Goal: Register for event/course

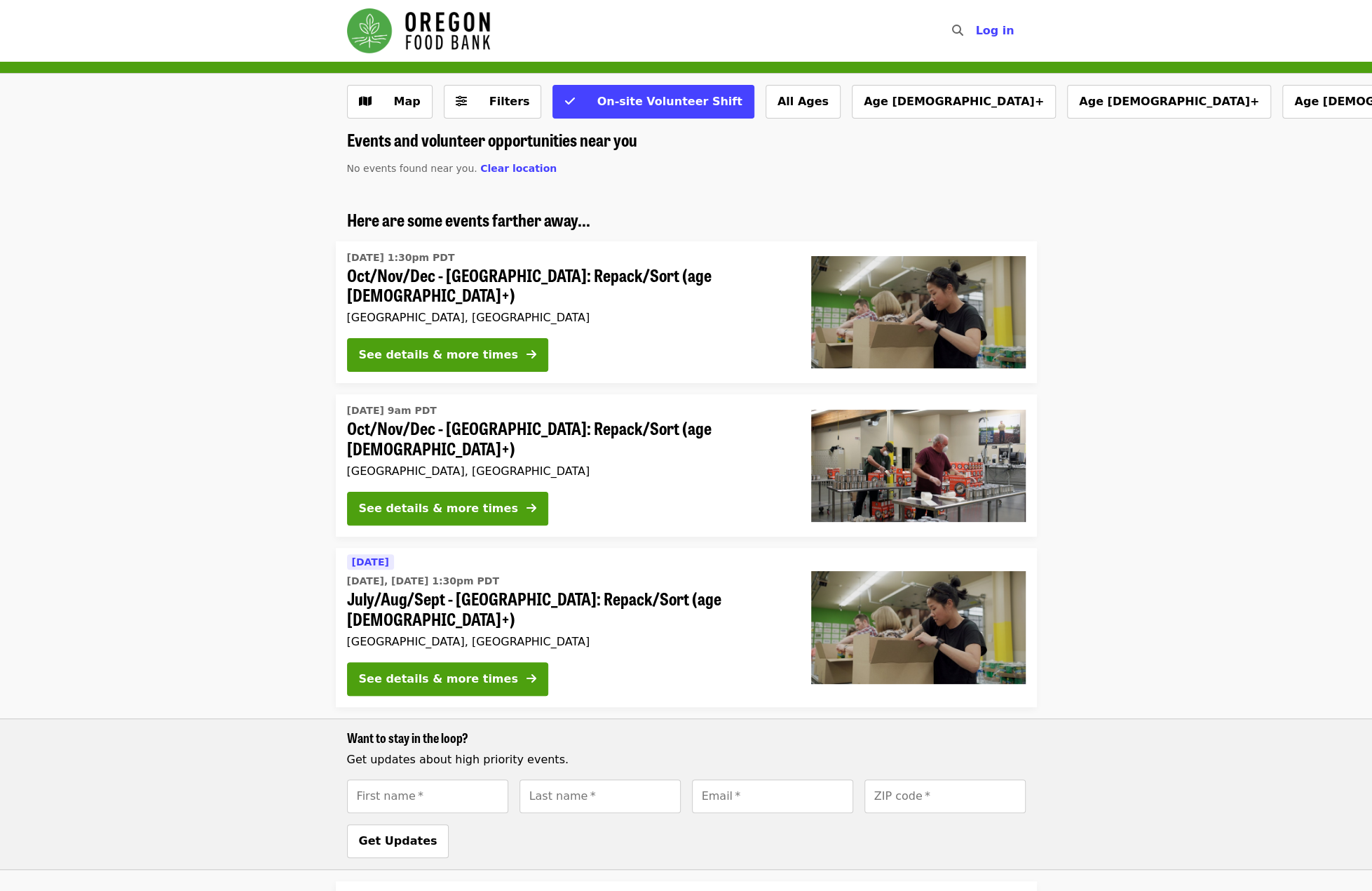
click at [548, 274] on span "Oct/Nov/Dec - [GEOGRAPHIC_DATA]: Repack/Sort (age [DEMOGRAPHIC_DATA]+)" at bounding box center [568, 285] width 441 height 41
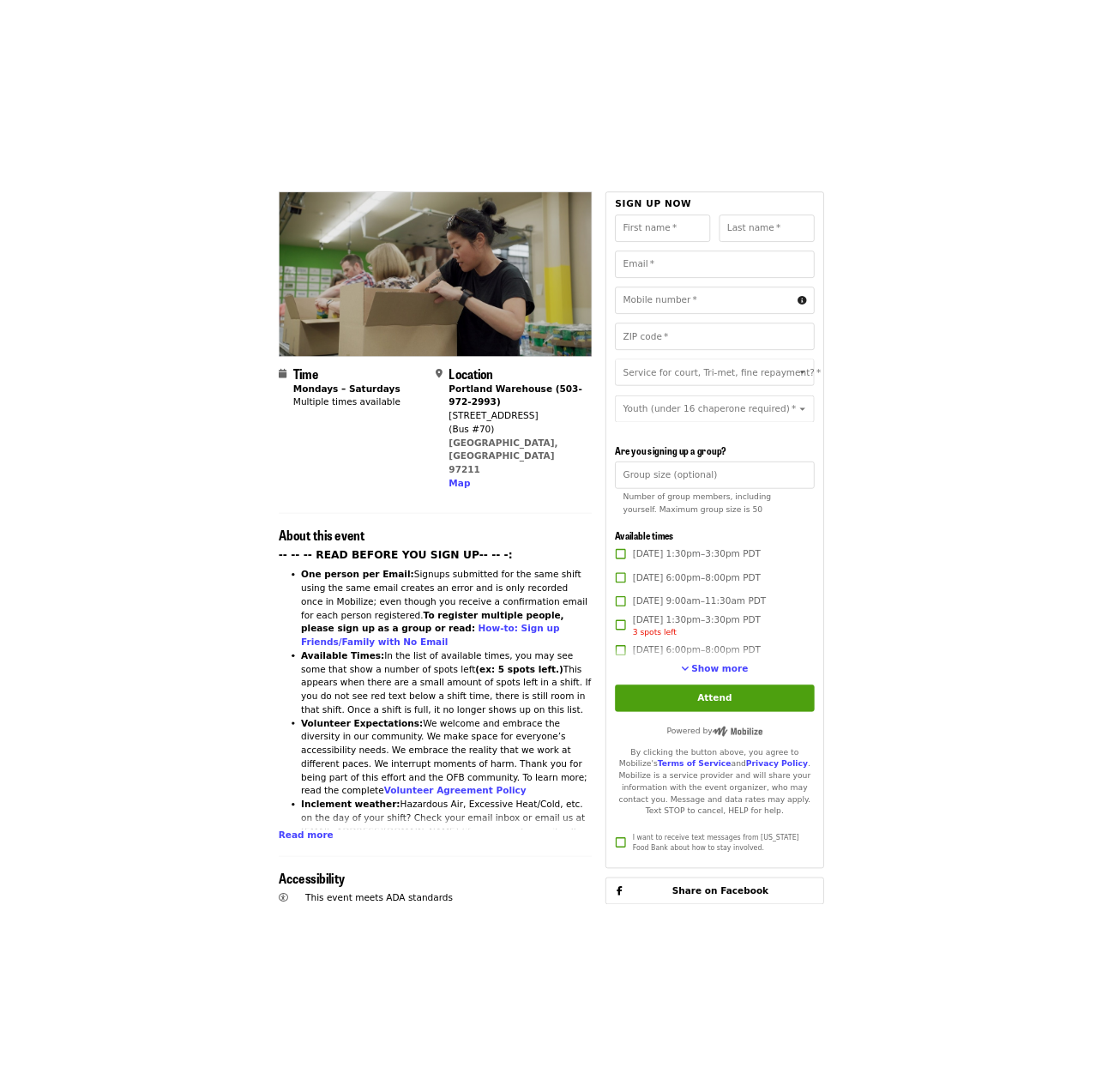
scroll to position [171, 0]
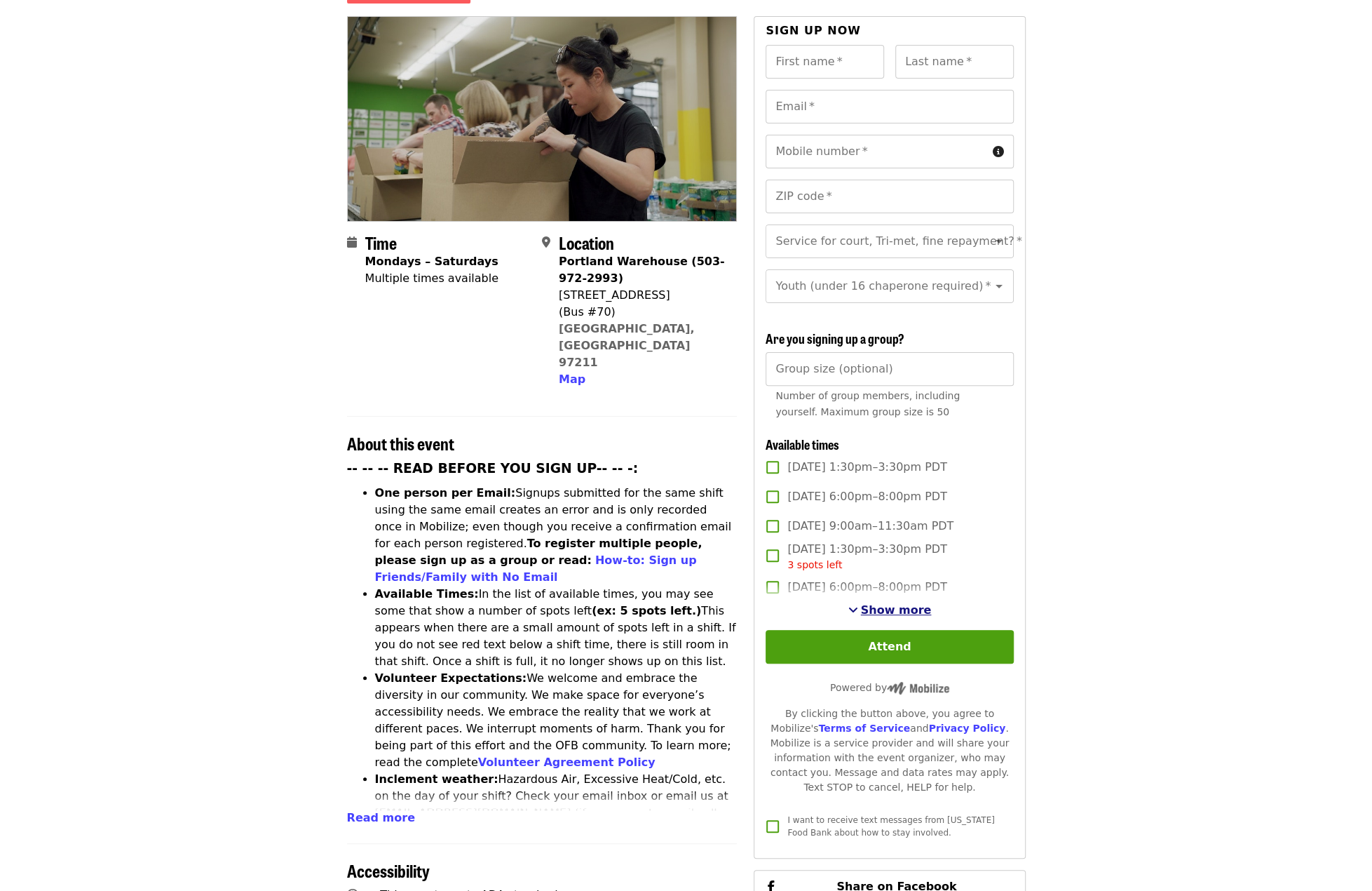
click at [858, 605] on span "See more timeslots" at bounding box center [853, 609] width 10 height 11
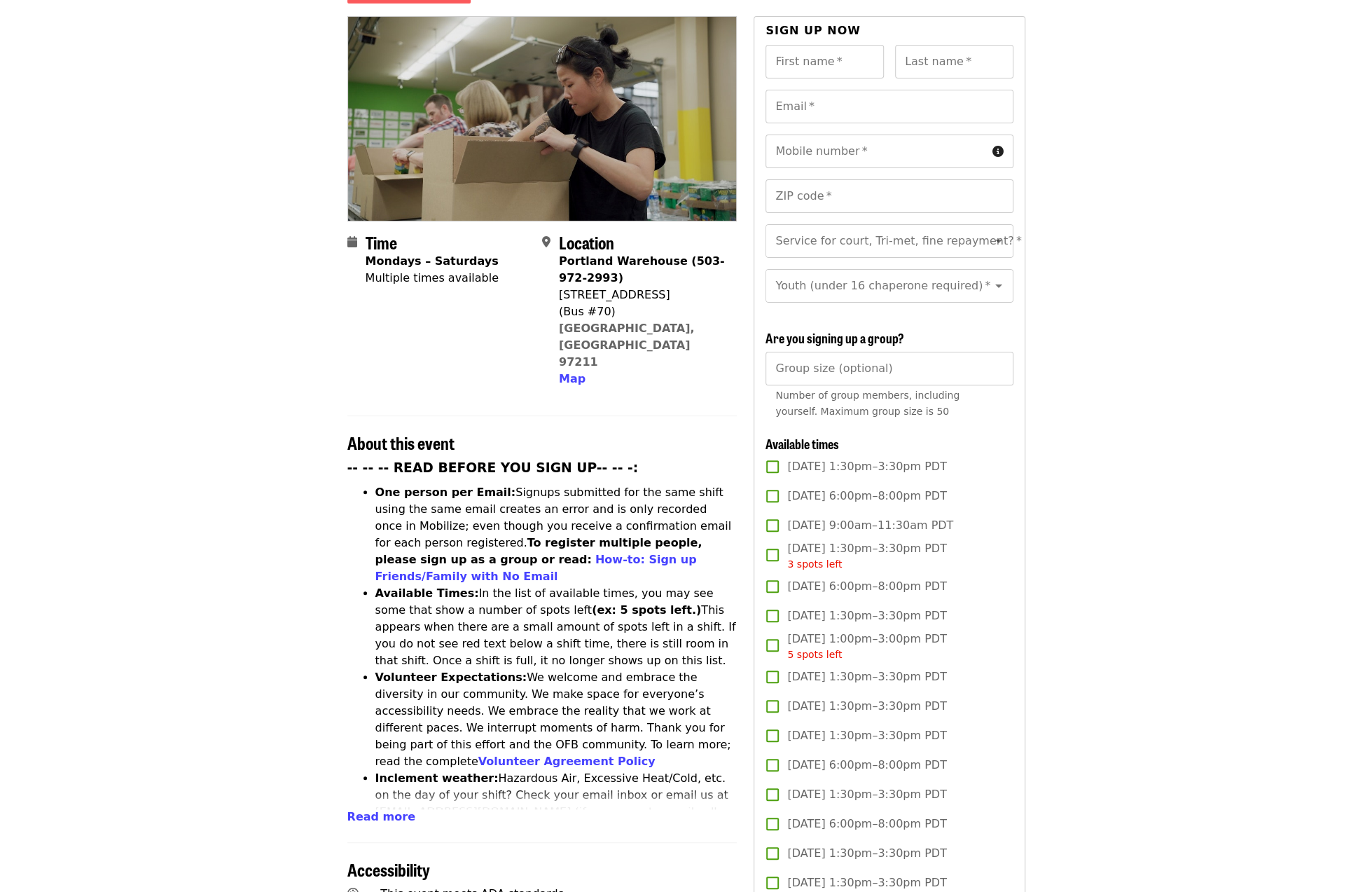
drag, startPoint x: 828, startPoint y: 270, endPoint x: 1416, endPoint y: 219, distance: 590.2
click at [1370, 219] on html "Skip to content ​ Log in Oct/Nov/Dec - [GEOGRAPHIC_DATA]: Repack/Sort (age [DEM…" at bounding box center [686, 306] width 1372 height 892
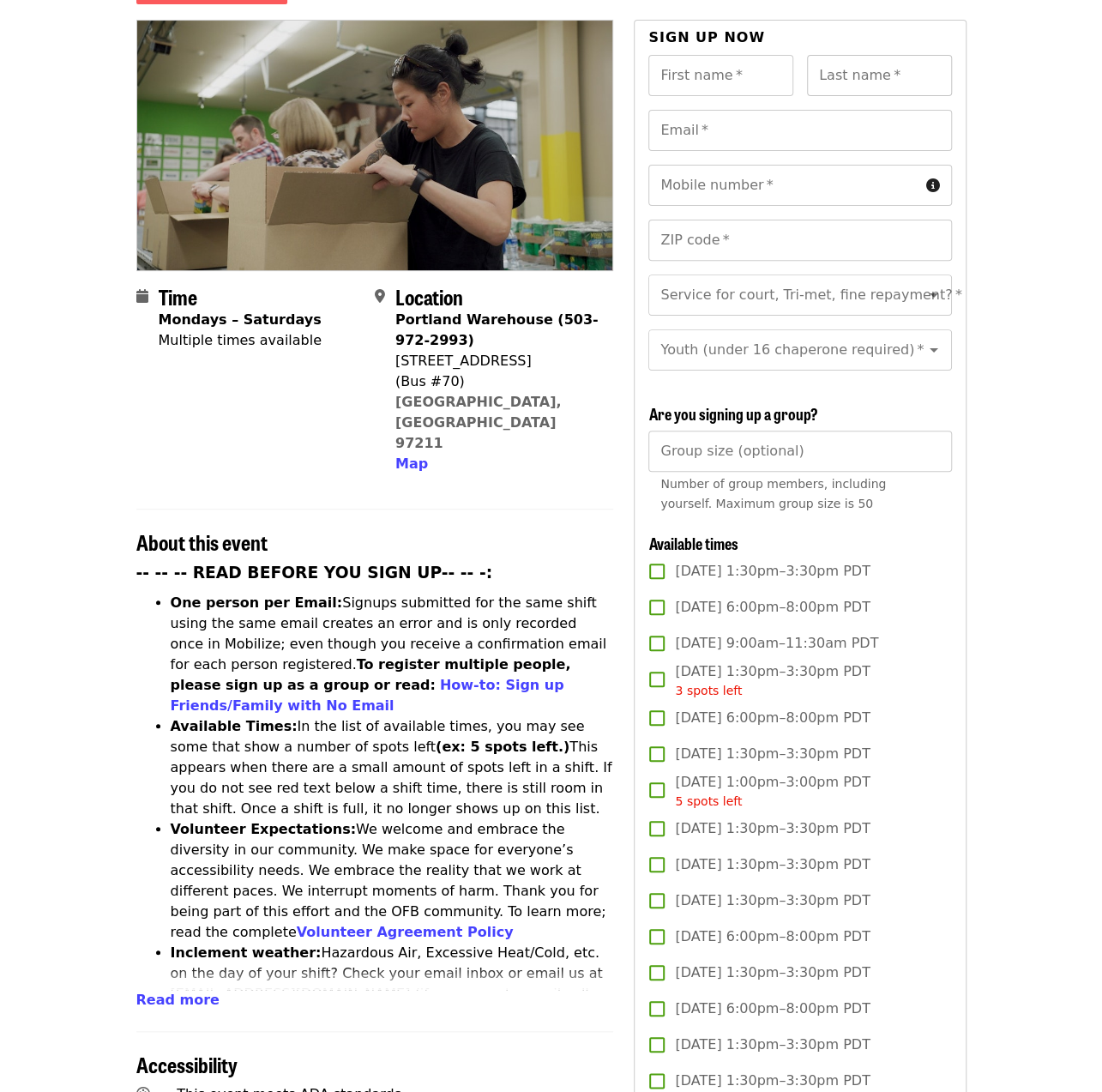
drag, startPoint x: 1035, startPoint y: 238, endPoint x: 890, endPoint y: 35, distance: 249.5
